Goal: Transaction & Acquisition: Purchase product/service

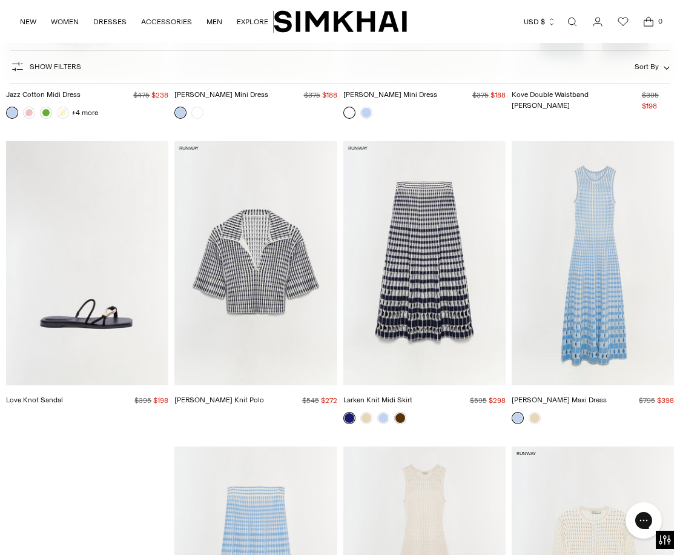
scroll to position [5994, 0]
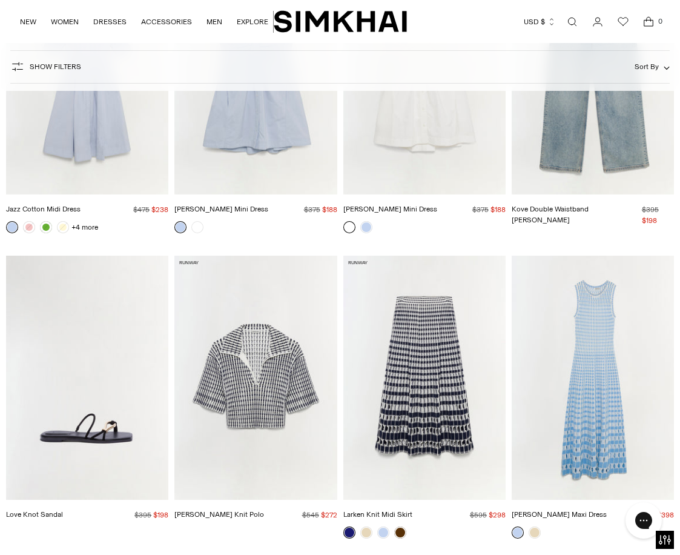
click at [0, 0] on img "Zelma Knit Maxi Dress" at bounding box center [0, 0] width 0 height 0
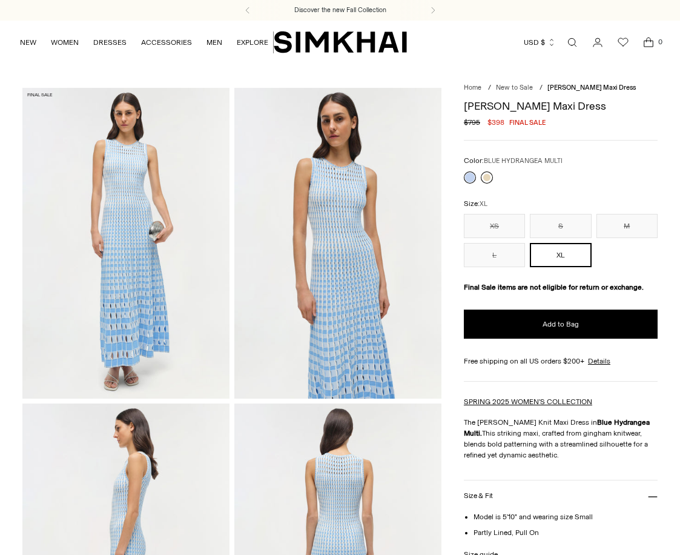
click at [481, 178] on link at bounding box center [487, 177] width 12 height 12
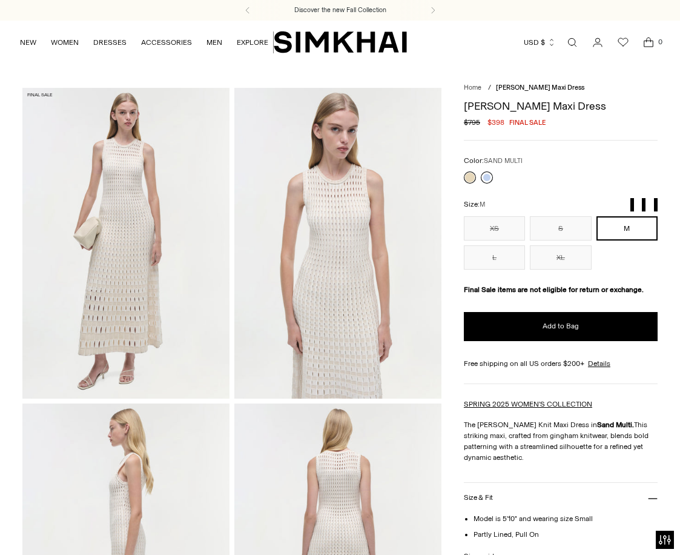
click at [483, 179] on link at bounding box center [487, 177] width 12 height 12
